Goal: Information Seeking & Learning: Learn about a topic

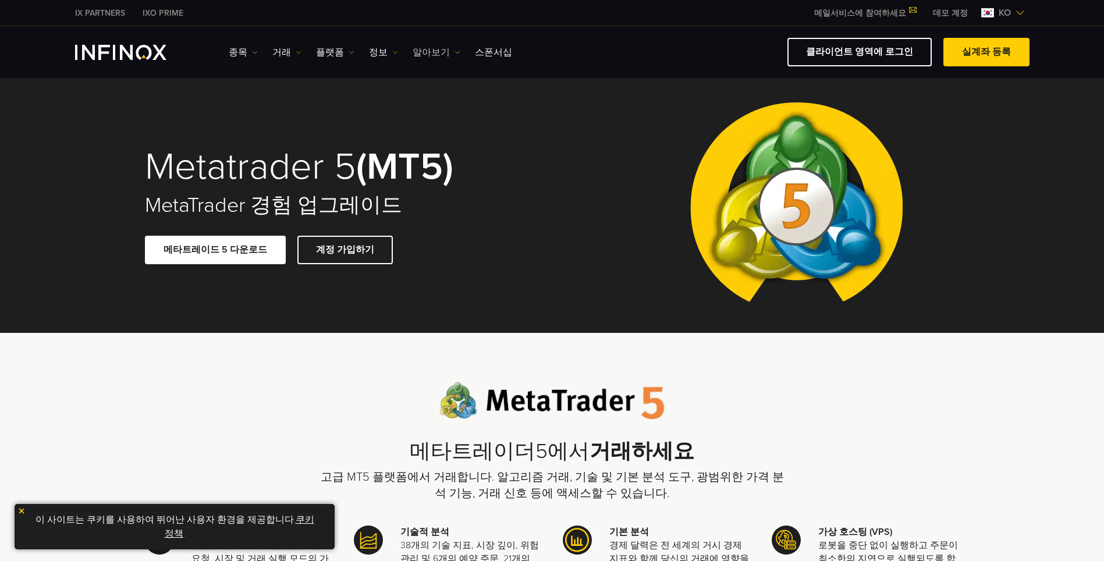
click at [422, 56] on link "알아보기" at bounding box center [436, 52] width 48 height 14
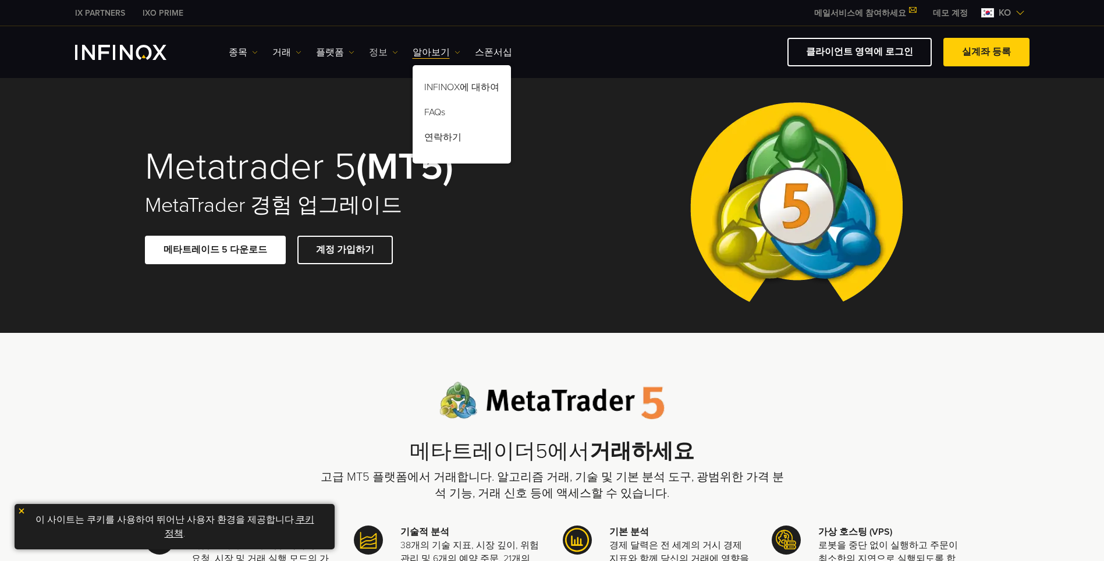
click at [378, 52] on link "정보" at bounding box center [383, 52] width 29 height 14
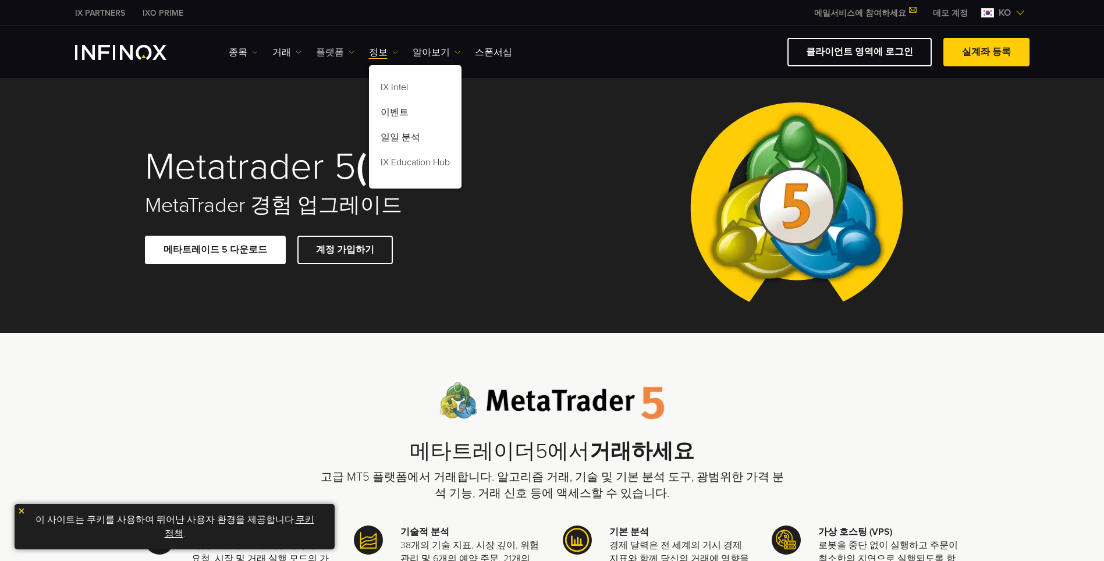
click at [333, 51] on link "플랫폼" at bounding box center [335, 52] width 38 height 14
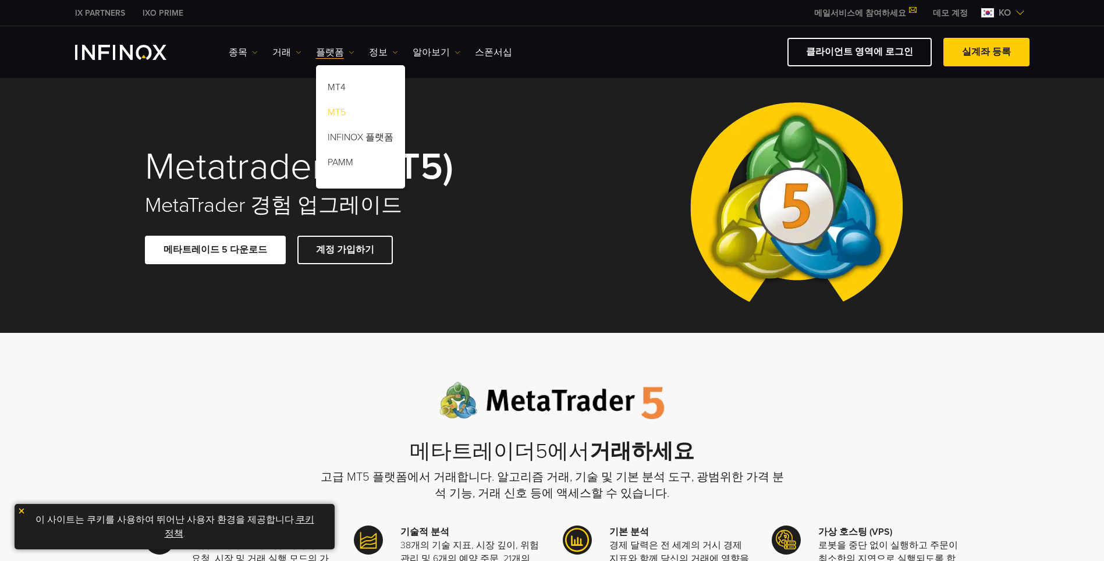
click at [332, 109] on link "MT5" at bounding box center [360, 114] width 89 height 25
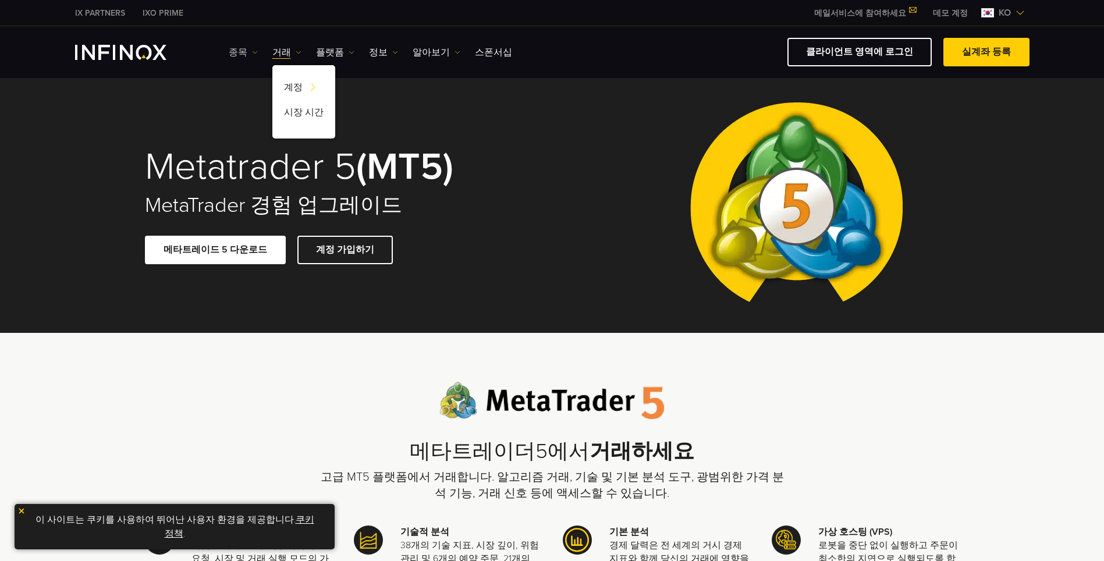
click at [247, 47] on link "종목" at bounding box center [243, 52] width 29 height 14
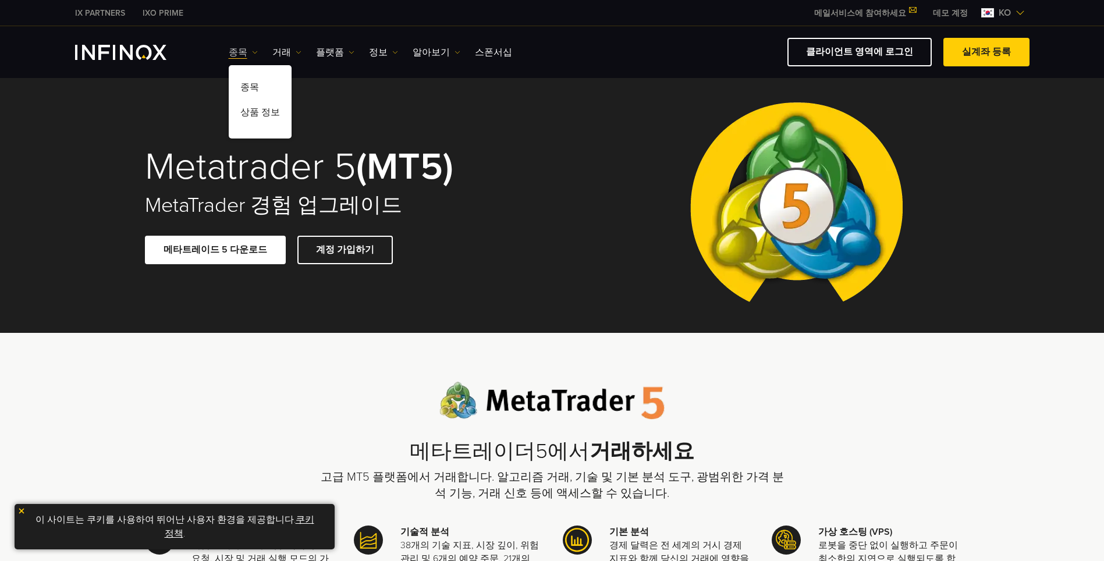
click at [247, 47] on link "종목" at bounding box center [243, 52] width 29 height 14
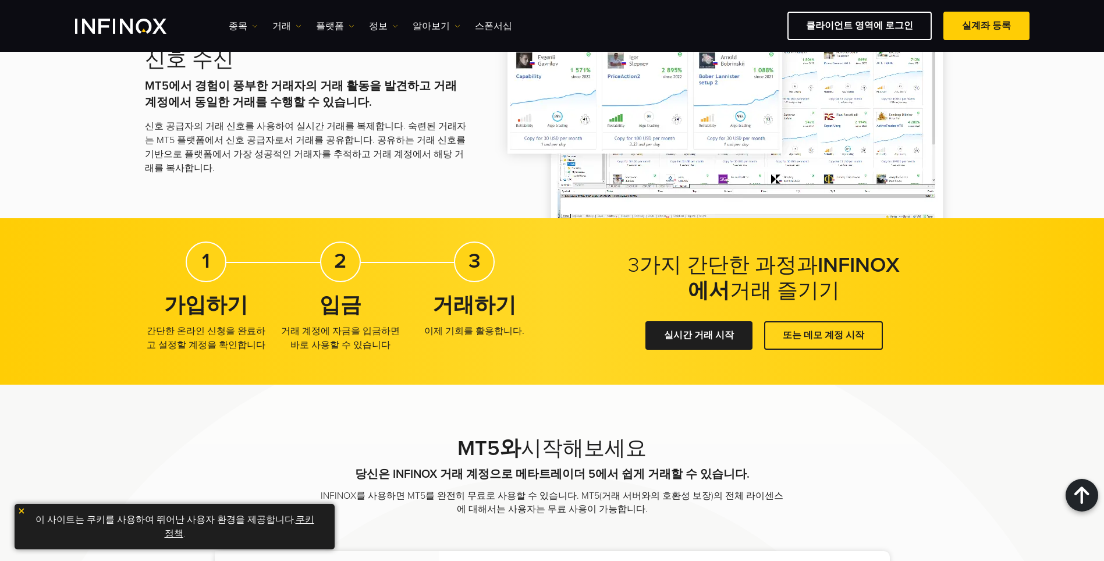
scroll to position [1862, 0]
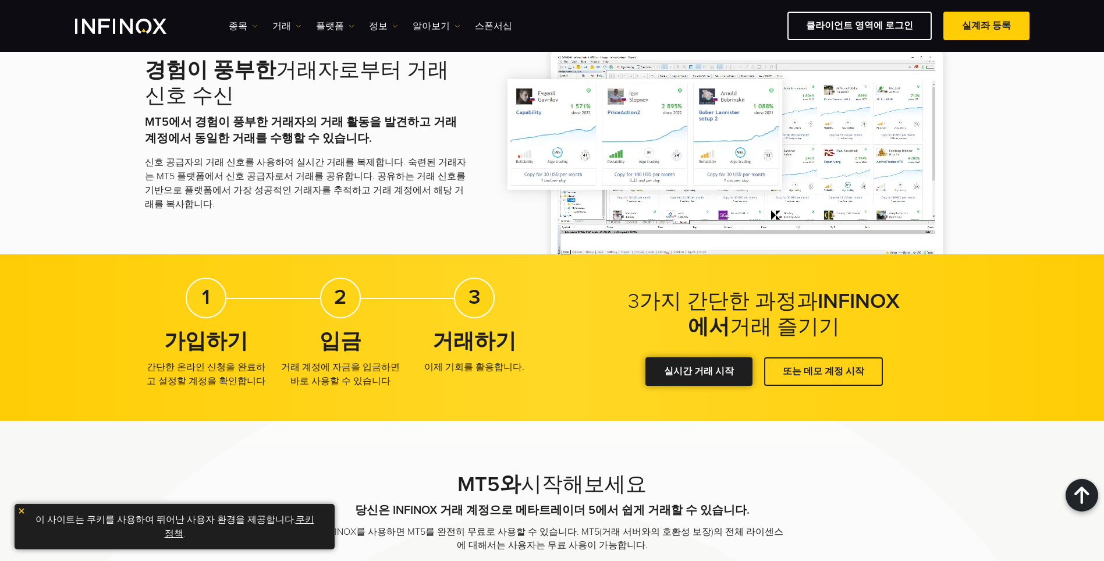
click at [686, 371] on link "실시간 거래 시작" at bounding box center [698, 371] width 107 height 29
